Goal: Entertainment & Leisure: Consume media (video, audio)

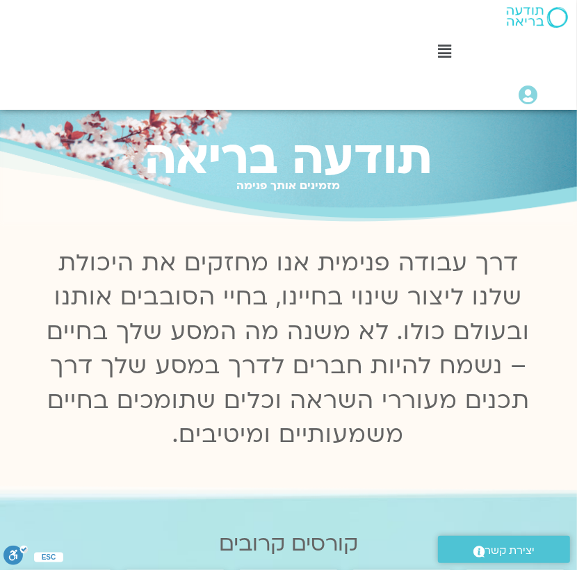
click at [448, 53] on icon at bounding box center [445, 51] width 13 height 15
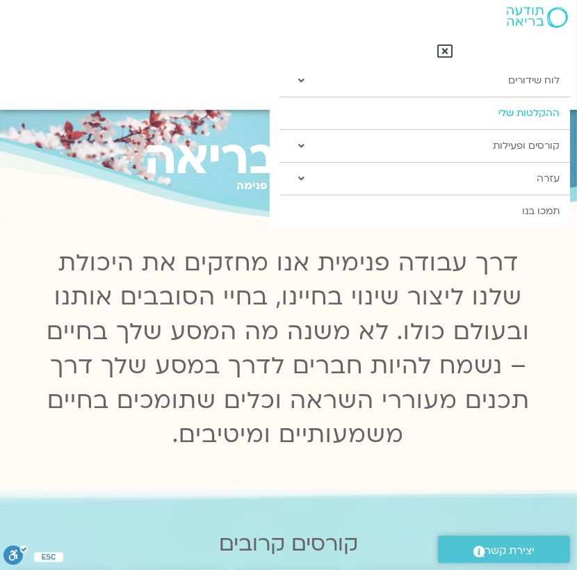
click at [482, 108] on link "ההקלטות שלי" at bounding box center [425, 113] width 290 height 32
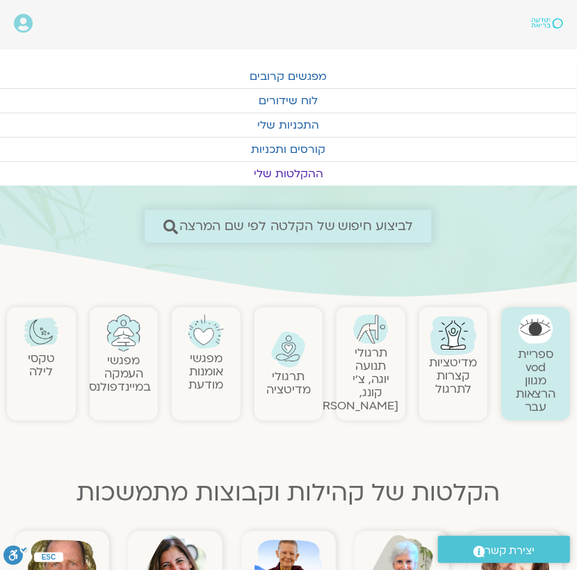
click at [345, 222] on span "לביצוע חיפוש של הקלטה לפי שם המרצה" at bounding box center [296, 226] width 234 height 15
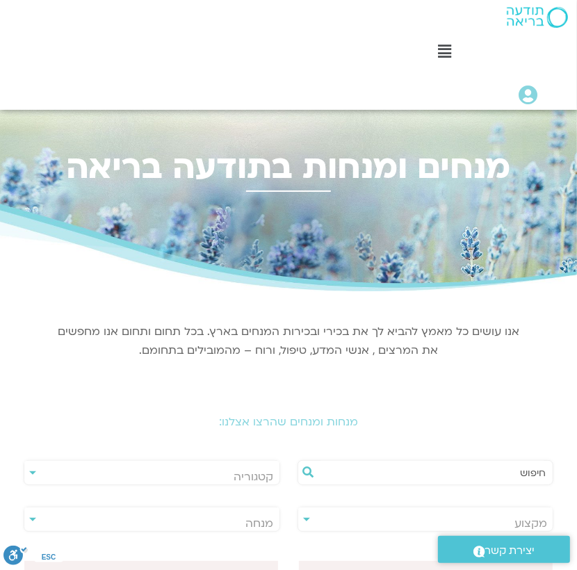
click at [473, 480] on input "text" at bounding box center [432, 473] width 227 height 24
type input "אלה טולנאי"
click at [309, 473] on icon at bounding box center [308, 471] width 11 height 11
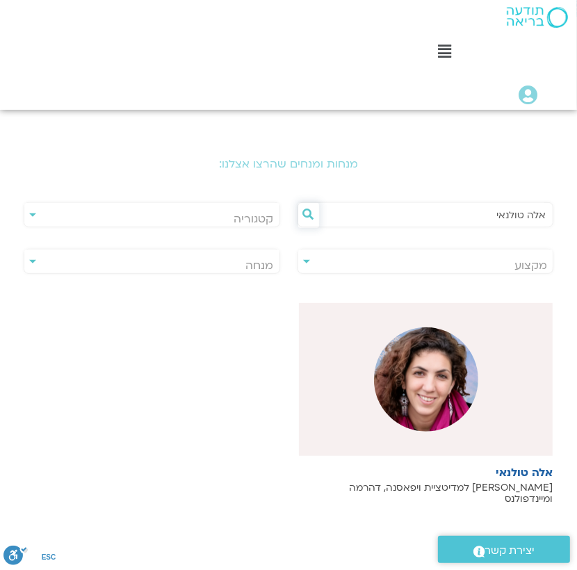
scroll to position [261, 0]
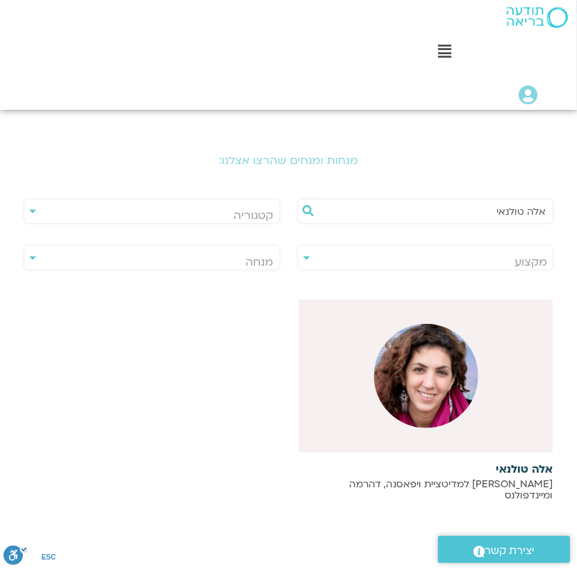
click at [490, 377] on div at bounding box center [426, 376] width 254 height 153
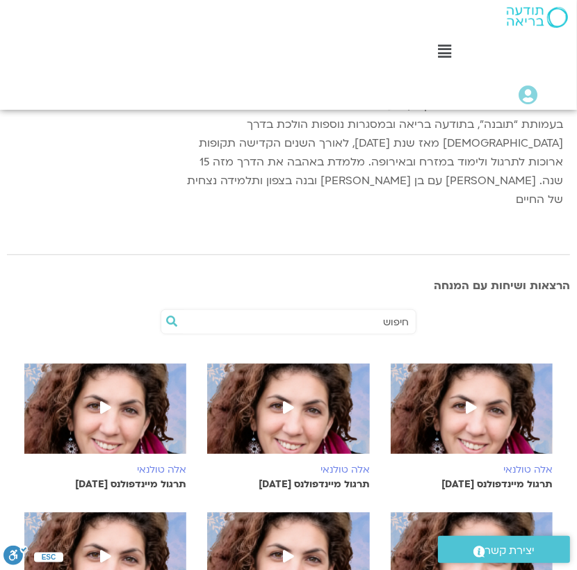
scroll to position [288, 0]
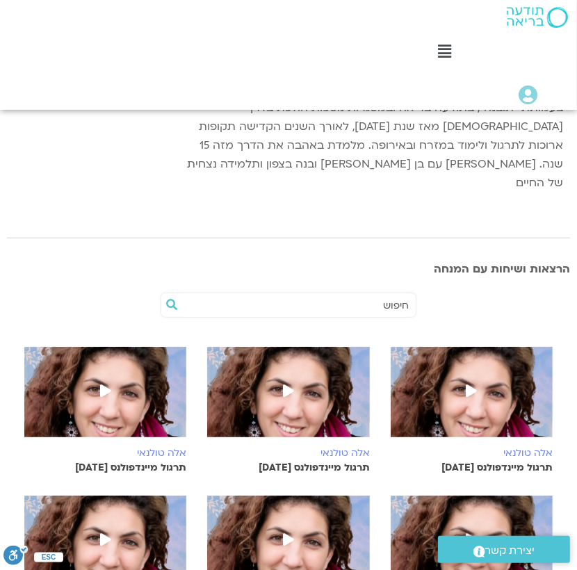
click at [503, 462] on p "תרגול מיינדפולנס 5.10.25" at bounding box center [472, 467] width 162 height 11
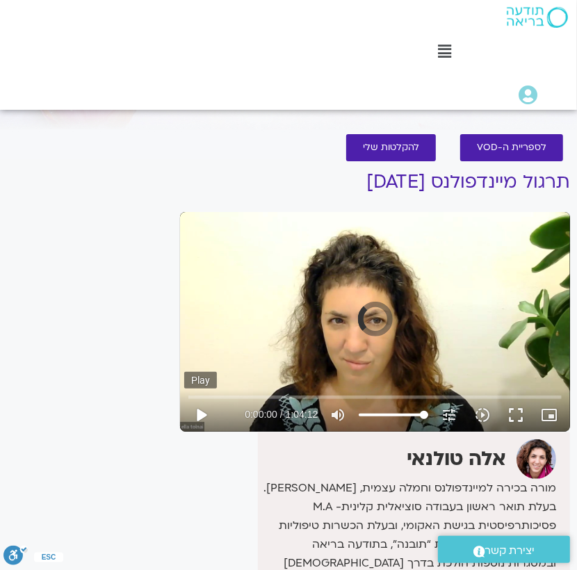
click at [203, 411] on button "play_arrow" at bounding box center [200, 414] width 33 height 33
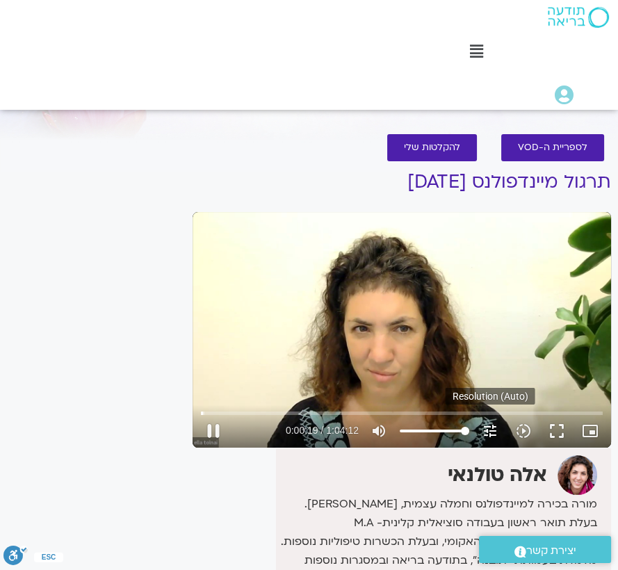
type input "19.465101"
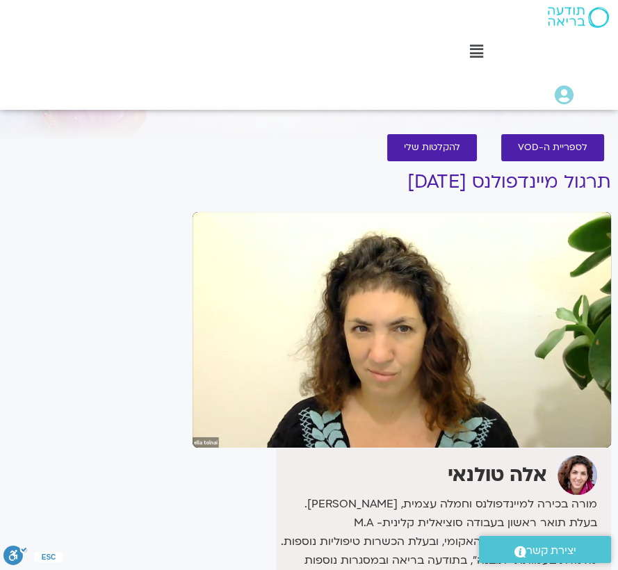
click at [191, 531] on div "לספריית ה-VOD להקלטות שלי תרגול מיינדפולנס [DATE] אלה טולנאי מורה בכירה למיינדפ…" at bounding box center [402, 448] width 432 height 656
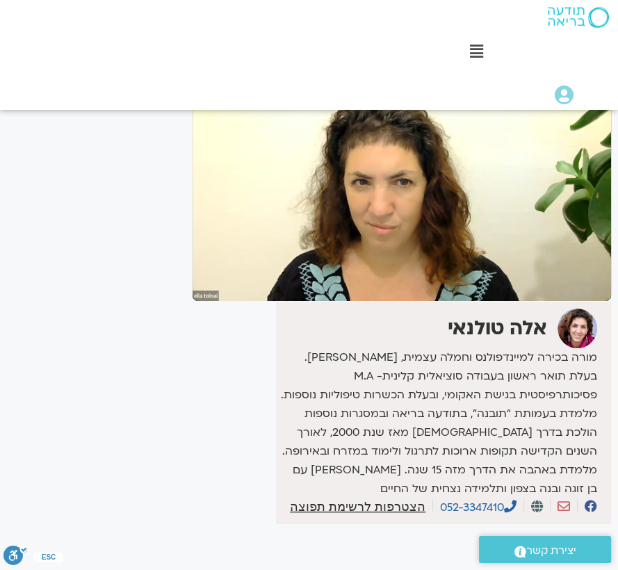
scroll to position [92, 0]
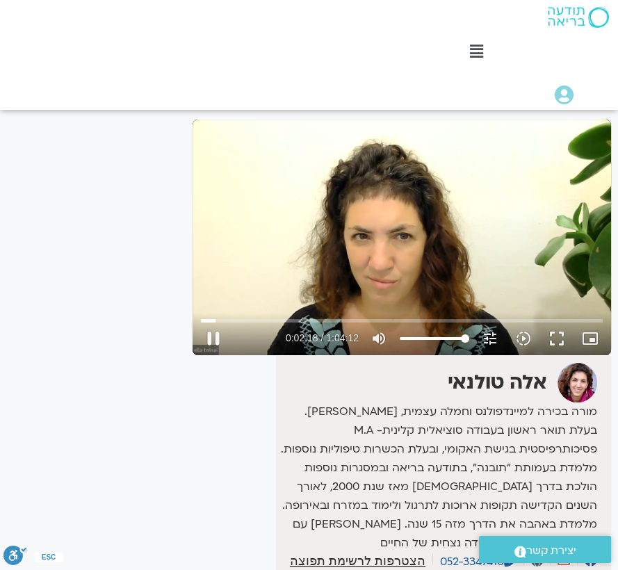
click at [309, 312] on div "Skip Ad 30:19 pause 0:02:18 / 1:04:12 volume_up Mute tune Resolution Auto 720p …" at bounding box center [402, 332] width 410 height 45
click at [217, 336] on button "pause" at bounding box center [213, 338] width 33 height 33
type input "139.904743"
click at [375, 339] on icon "volume_up" at bounding box center [378, 338] width 17 height 17
type input "0"
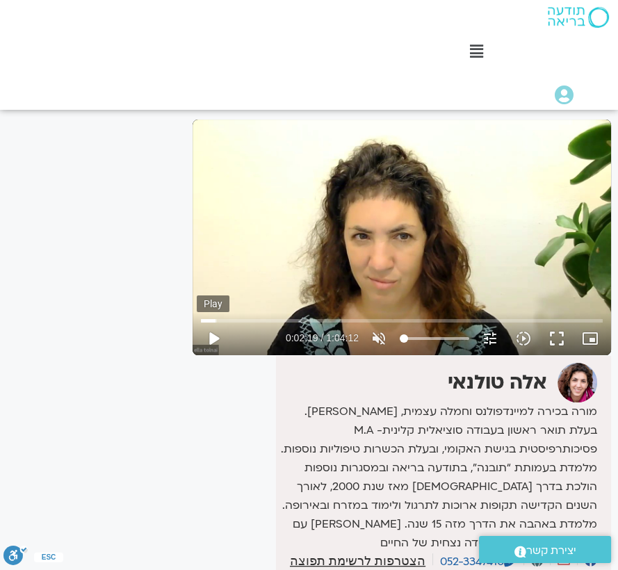
click at [212, 338] on button "play_arrow" at bounding box center [213, 338] width 33 height 33
type input "142.747639"
click at [379, 336] on icon "volume_off" at bounding box center [378, 338] width 17 height 17
type input "100"
drag, startPoint x: 469, startPoint y: 338, endPoint x: 461, endPoint y: 336, distance: 8.5
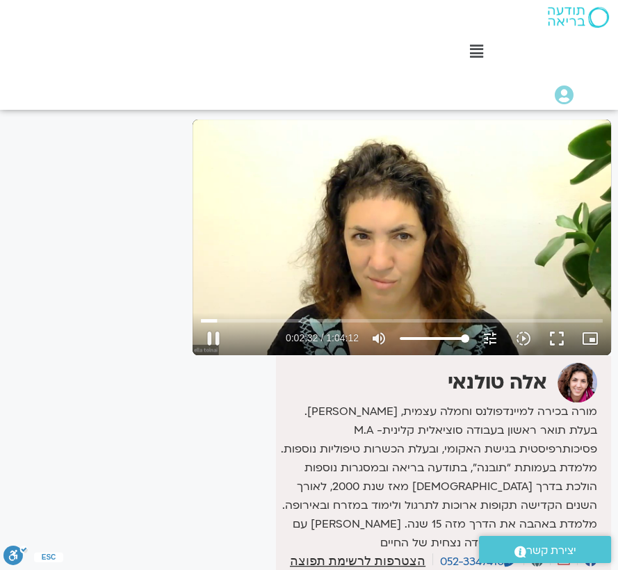
click at [461, 336] on div "pause 0:02:32 / 1:04:12 volume_up Mute tune Resolution Auto 480p slow_motion_vi…" at bounding box center [402, 338] width 410 height 33
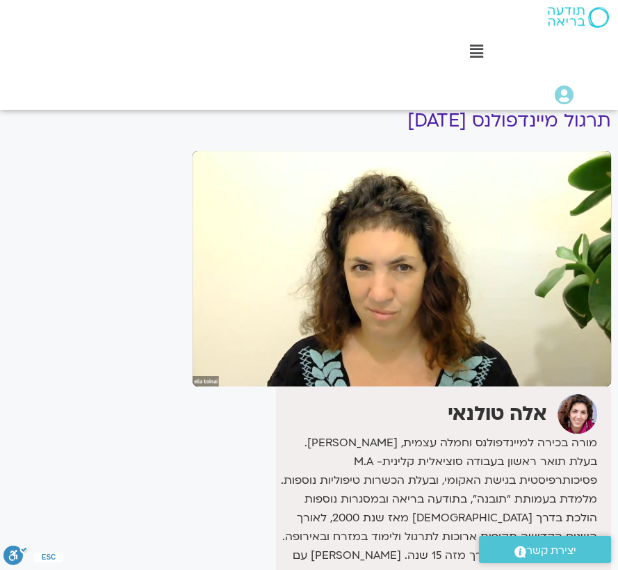
scroll to position [0, 0]
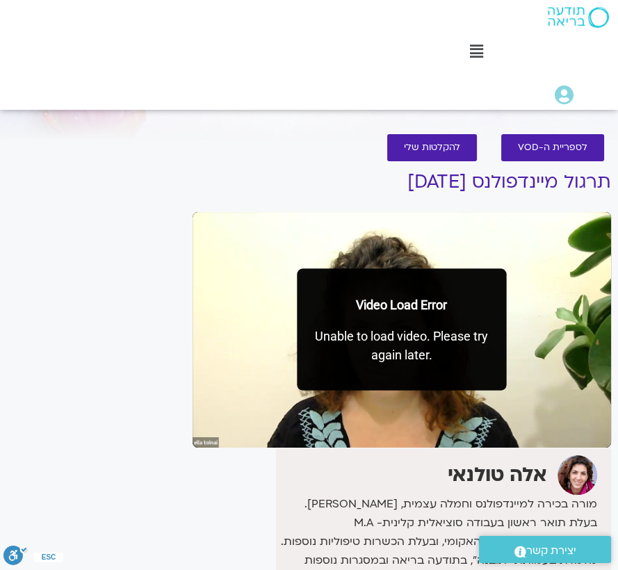
click at [95, 398] on div "It seems we can't find what you're looking for. It seems we can't find what you…" at bounding box center [93, 462] width 186 height 628
click at [202, 186] on h1 "תרגול מיינדפולנס [DATE]" at bounding box center [402, 182] width 418 height 21
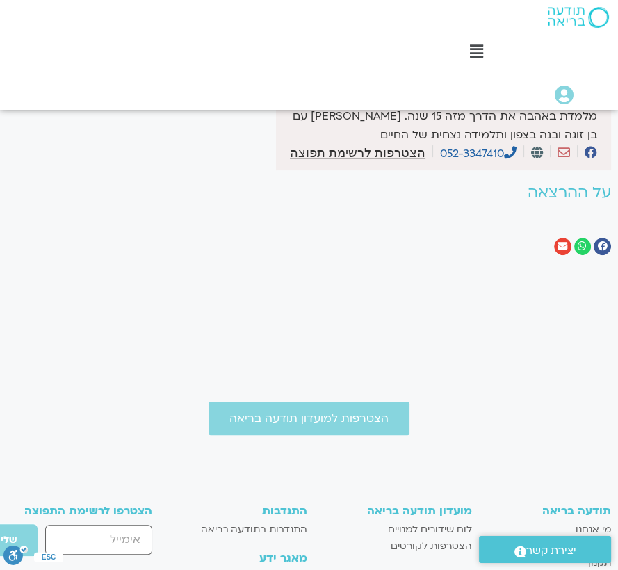
scroll to position [506, 0]
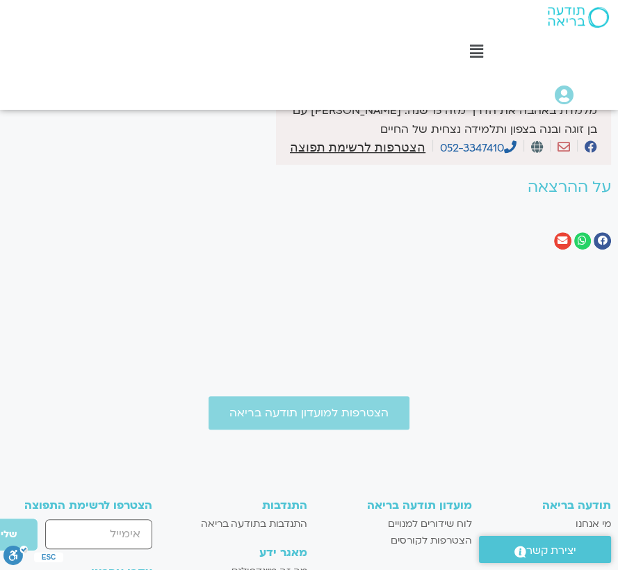
type input "219.998"
